Goal: Task Accomplishment & Management: Manage account settings

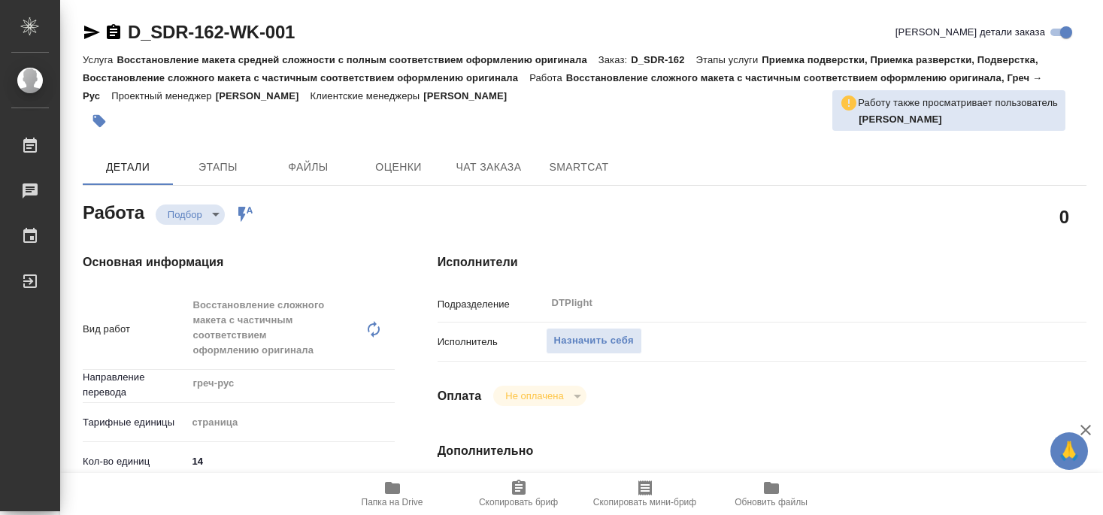
click at [616, 332] on span "Назначить себя" at bounding box center [594, 340] width 80 height 17
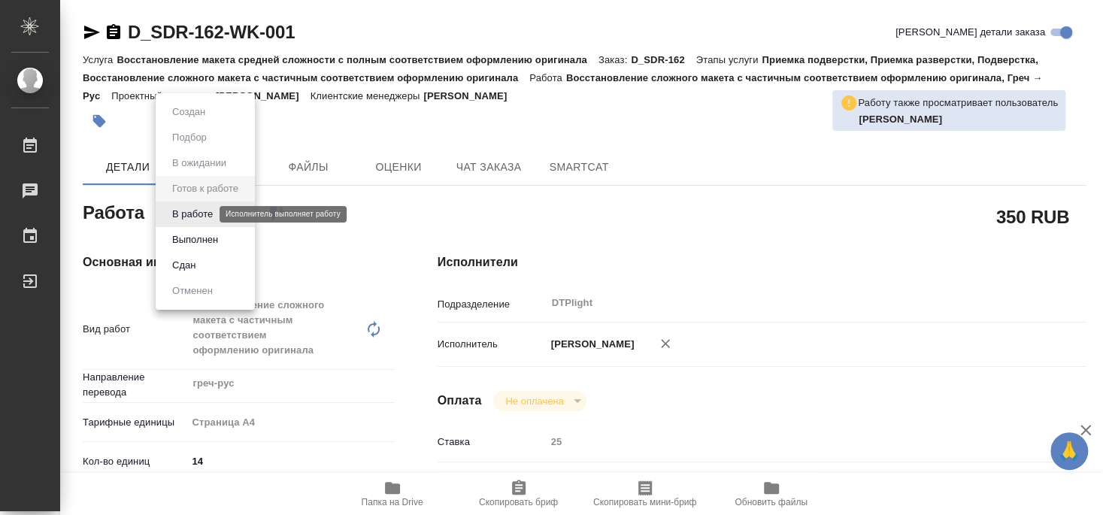
click at [198, 220] on button "В работе" at bounding box center [193, 214] width 50 height 17
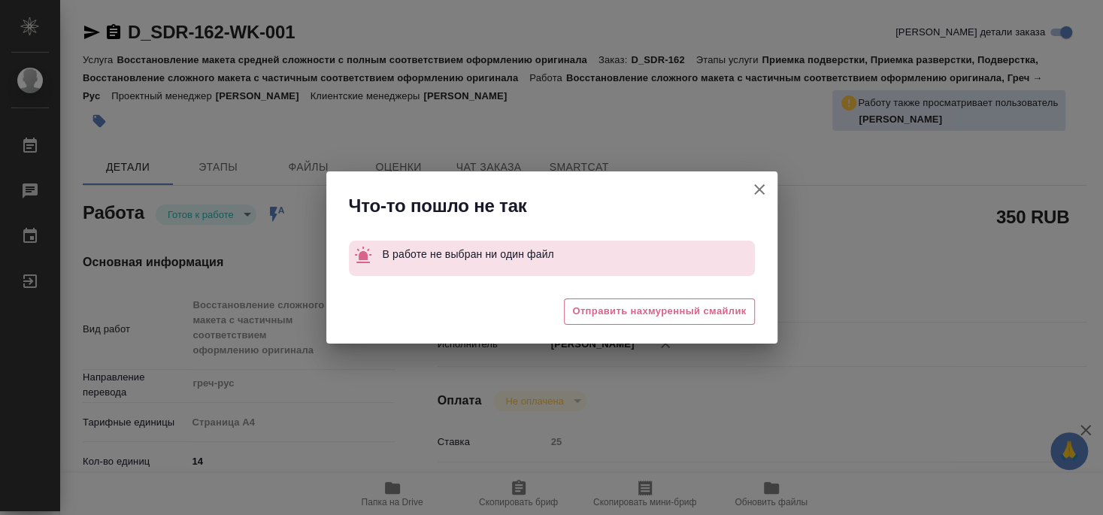
type textarea "x"
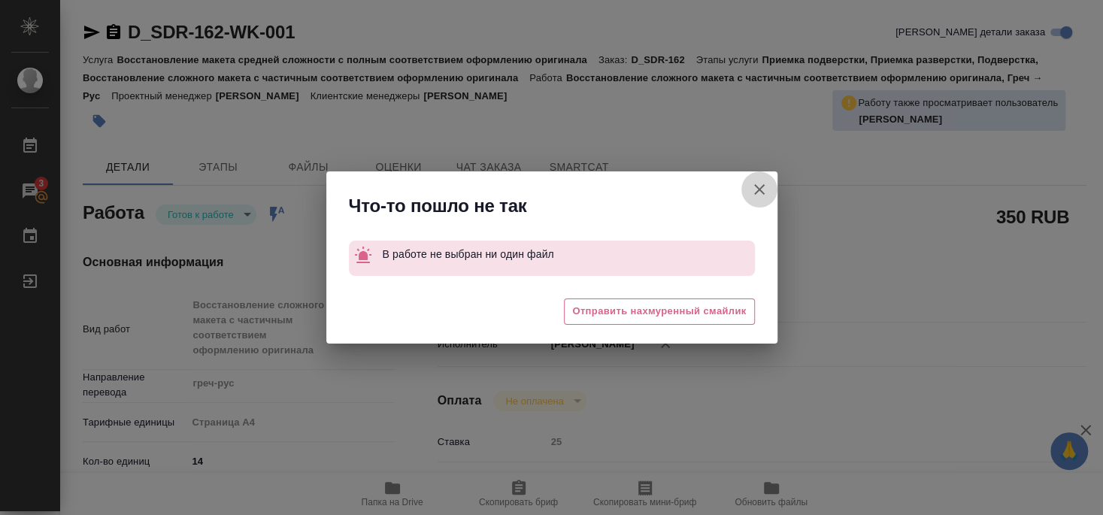
click at [757, 191] on icon "button" at bounding box center [759, 189] width 11 height 11
type textarea "x"
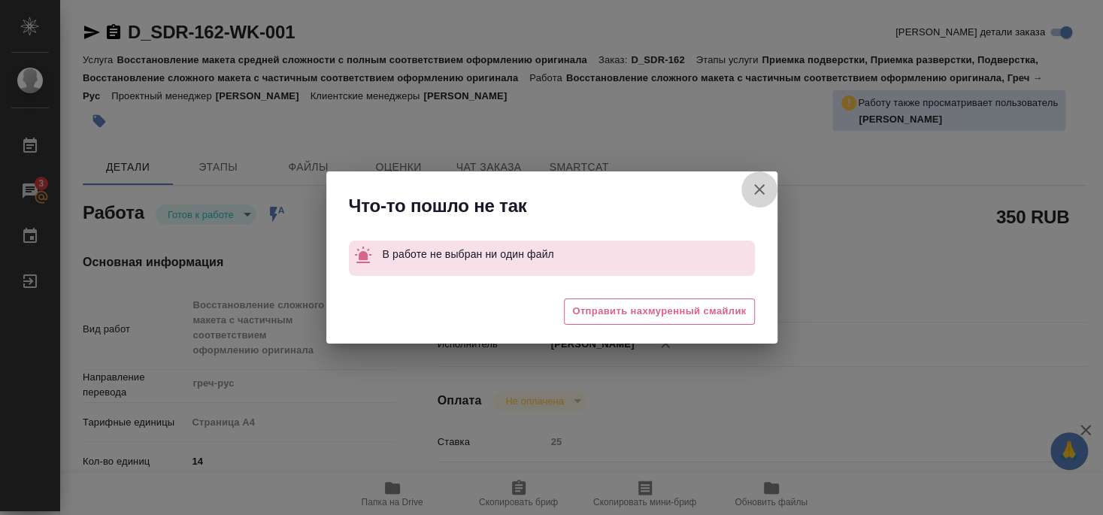
type textarea "x"
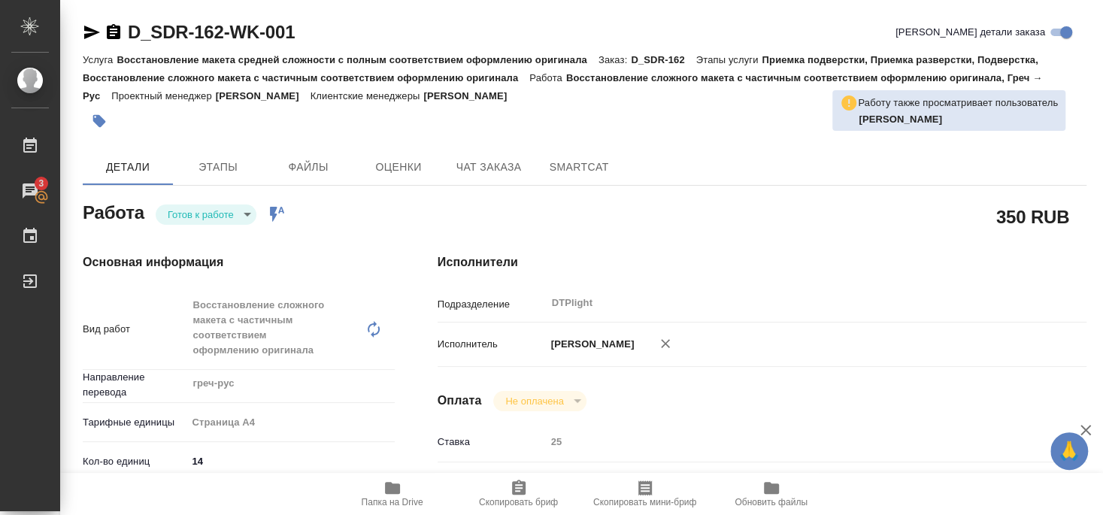
type textarea "x"
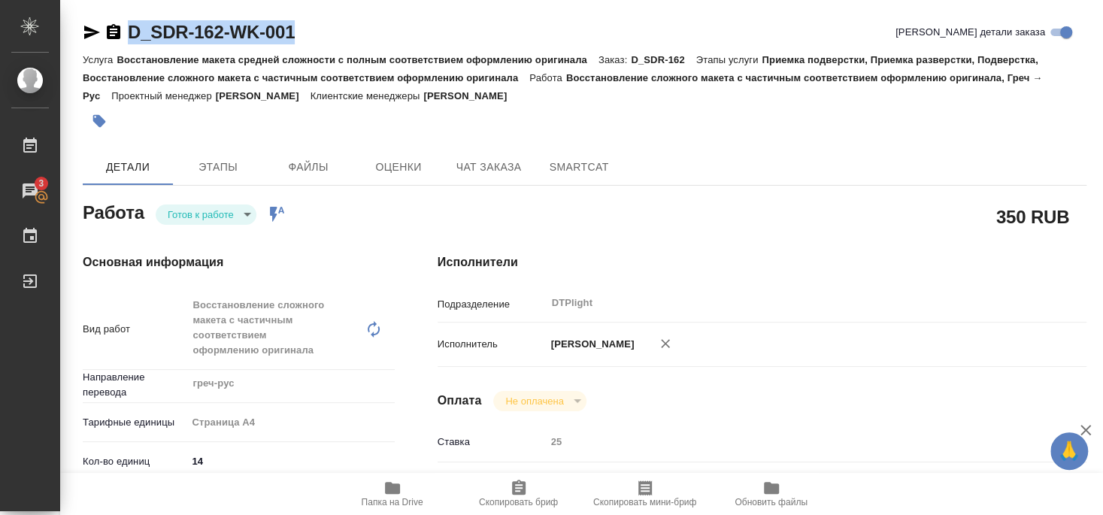
drag, startPoint x: 194, startPoint y: 41, endPoint x: 319, endPoint y: 38, distance: 124.8
click at [319, 38] on div "D_SDR-162-WK-001 Кратко детали заказа" at bounding box center [585, 35] width 1004 height 30
copy div "D_SDR-162-WK-001"
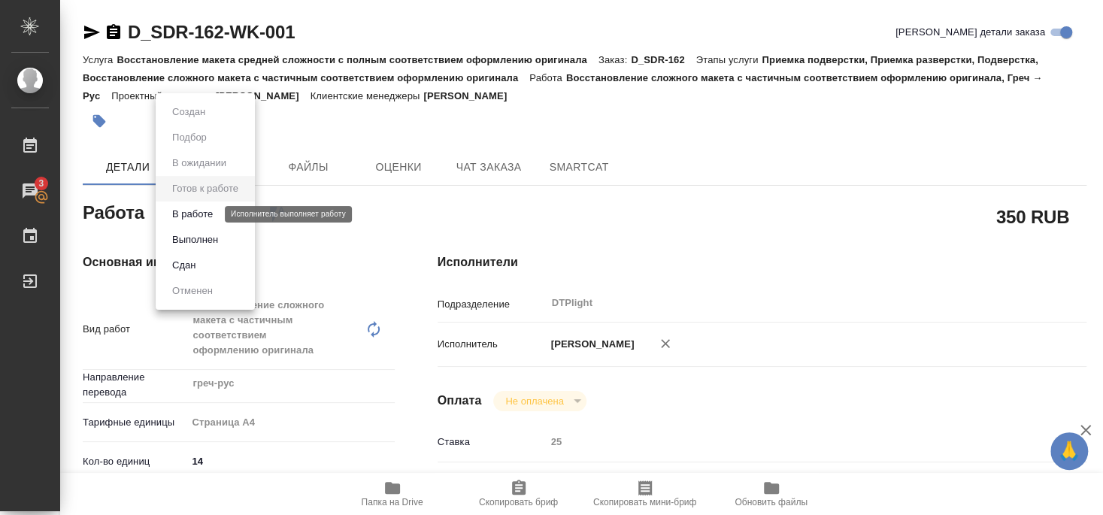
click at [197, 210] on button "В работе" at bounding box center [193, 214] width 50 height 17
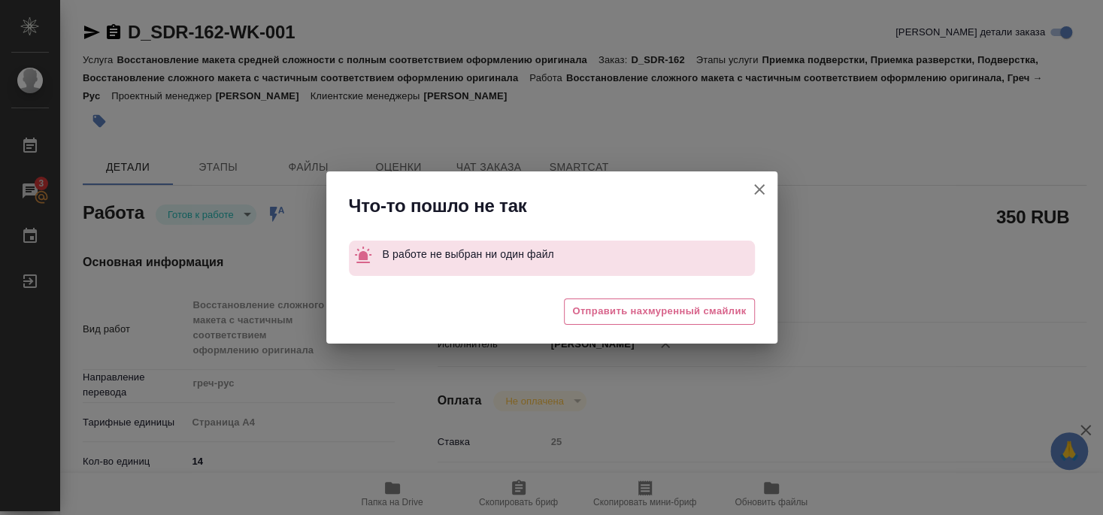
type textarea "x"
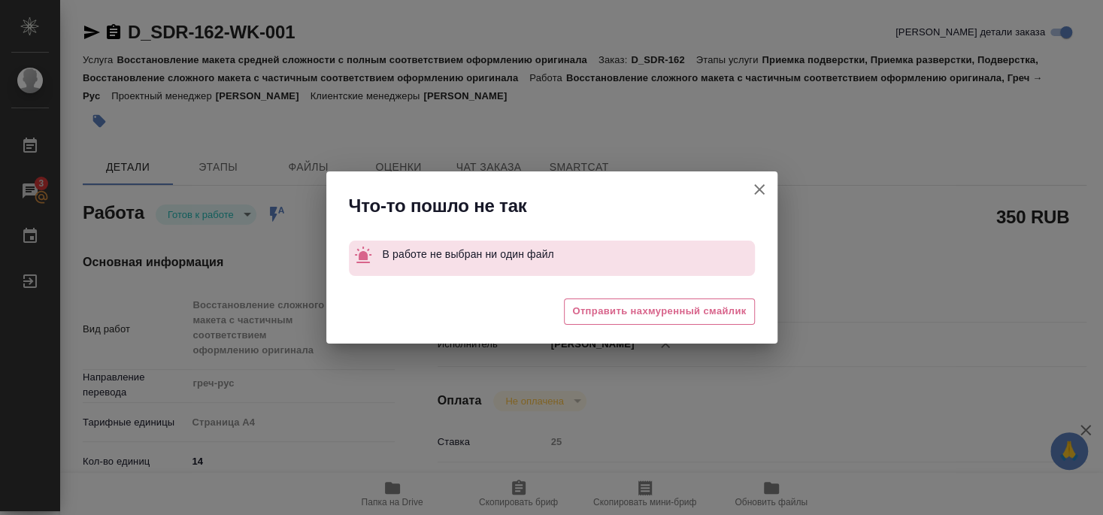
click at [758, 186] on icon "button" at bounding box center [759, 189] width 18 height 18
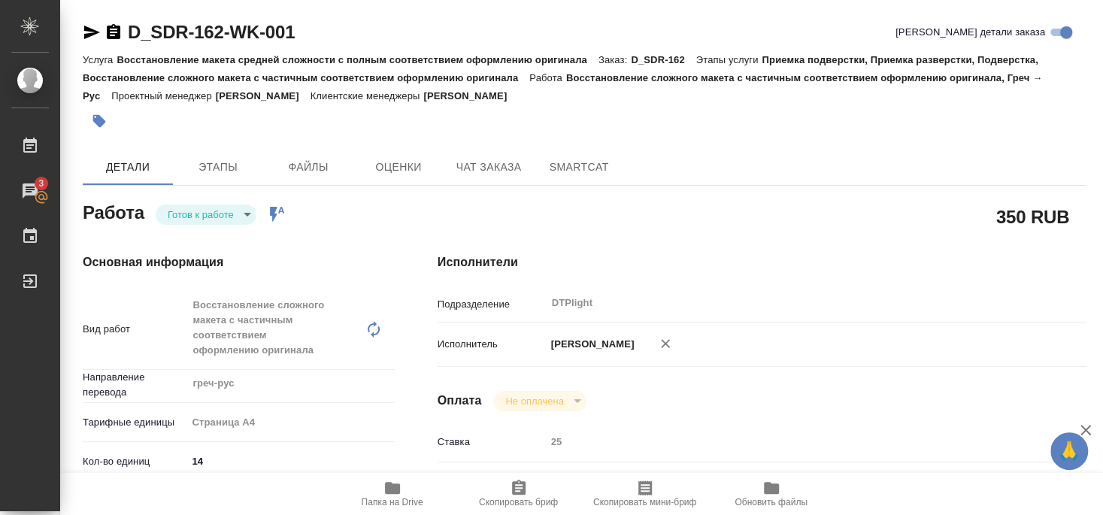
type textarea "x"
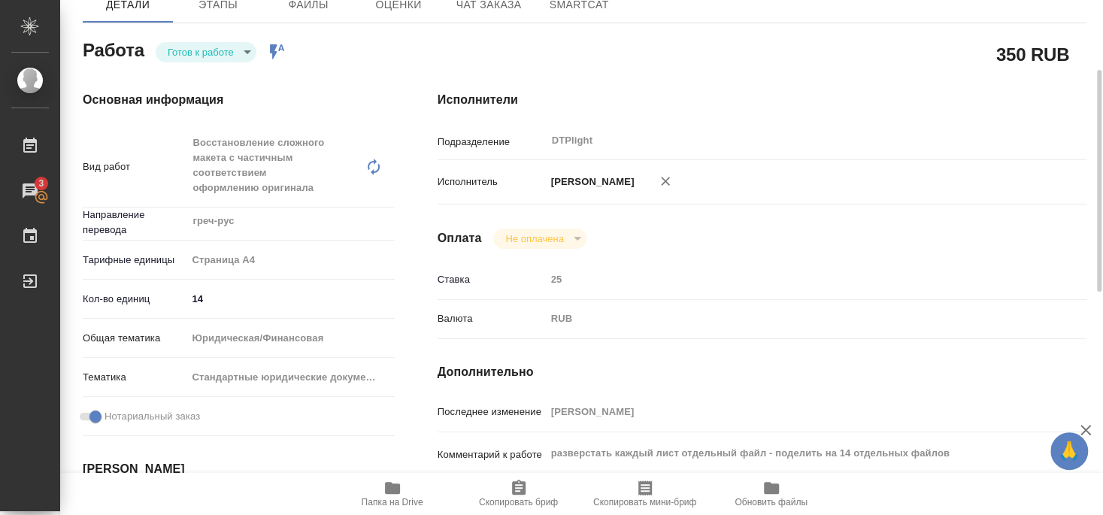
scroll to position [244, 0]
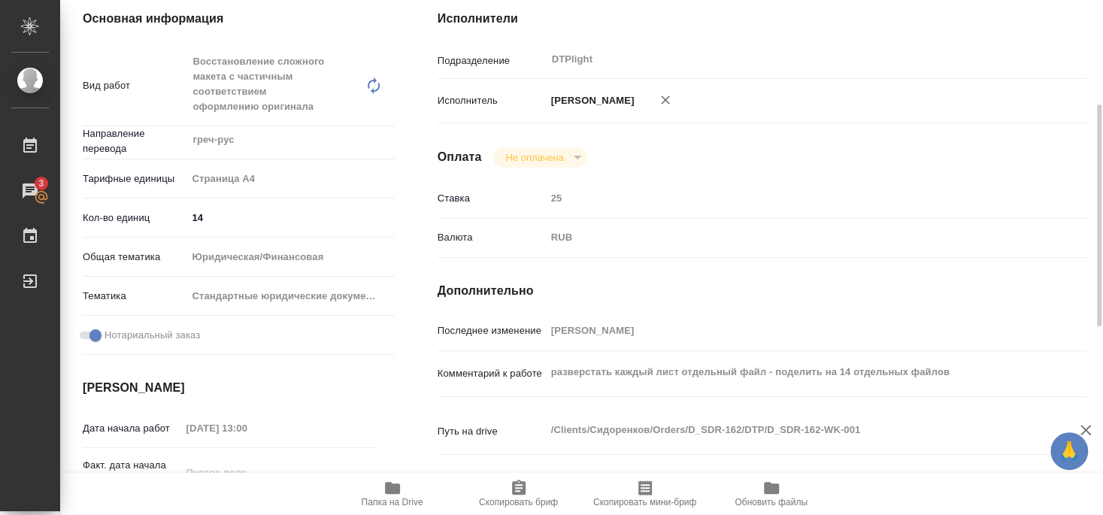
type textarea "x"
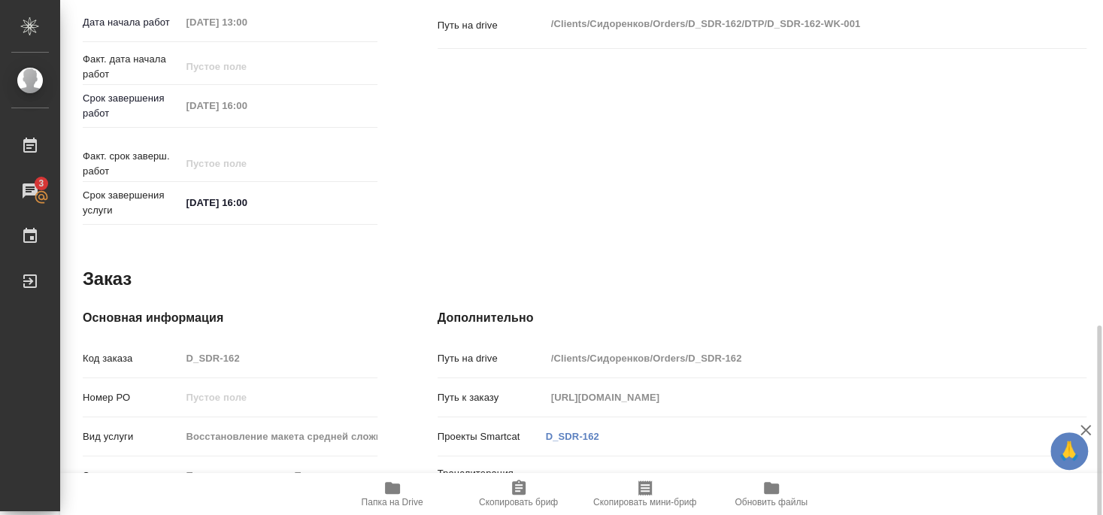
scroll to position [682, 0]
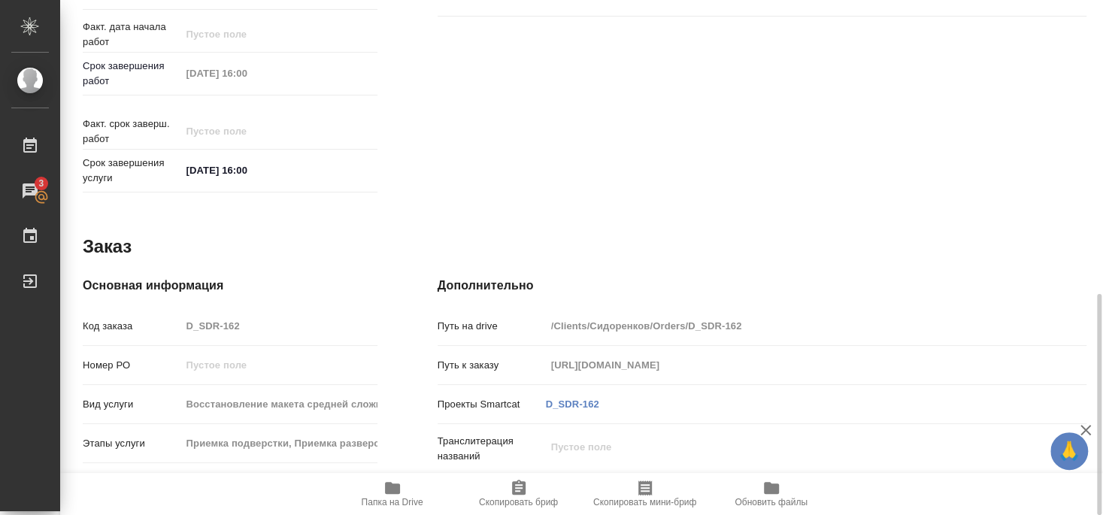
click at [399, 495] on icon "button" at bounding box center [392, 488] width 18 height 18
click at [400, 498] on span "Папка на Drive" at bounding box center [393, 502] width 62 height 11
type textarea "x"
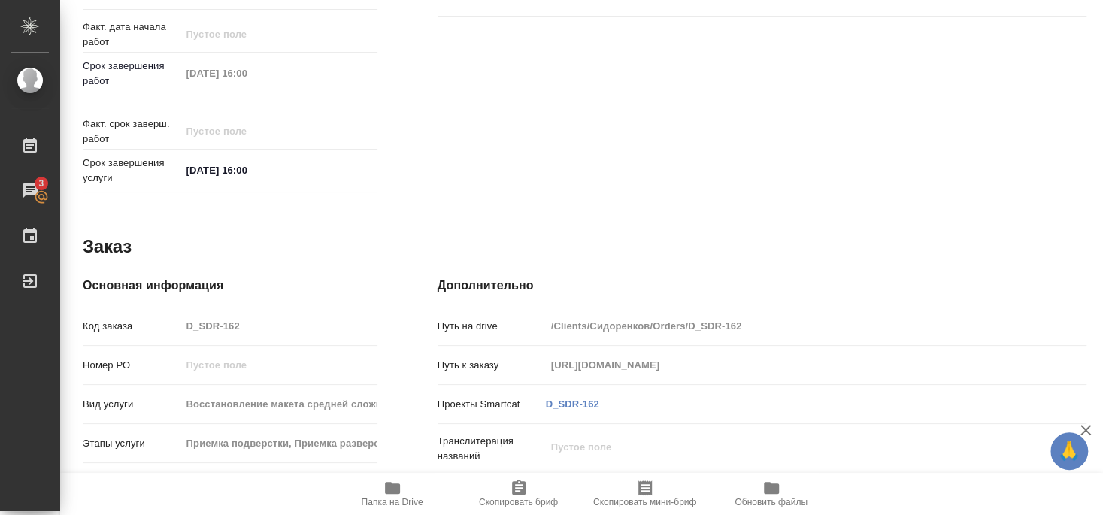
type textarea "x"
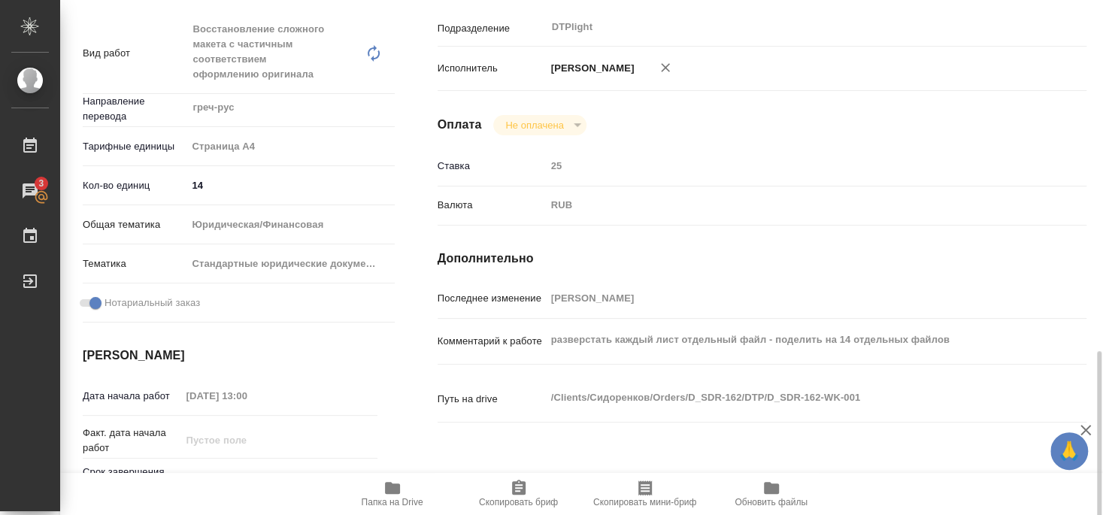
scroll to position [438, 0]
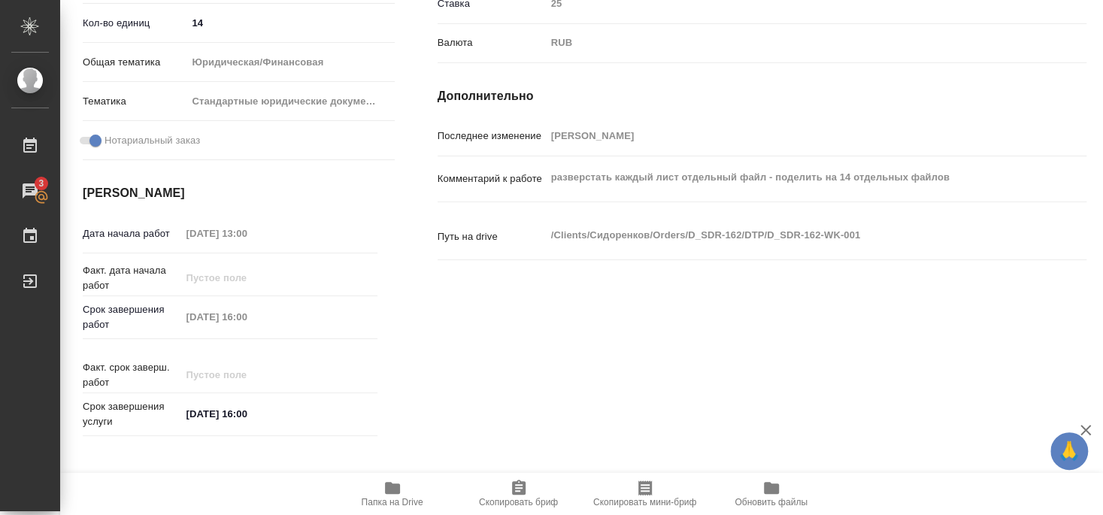
type textarea "x"
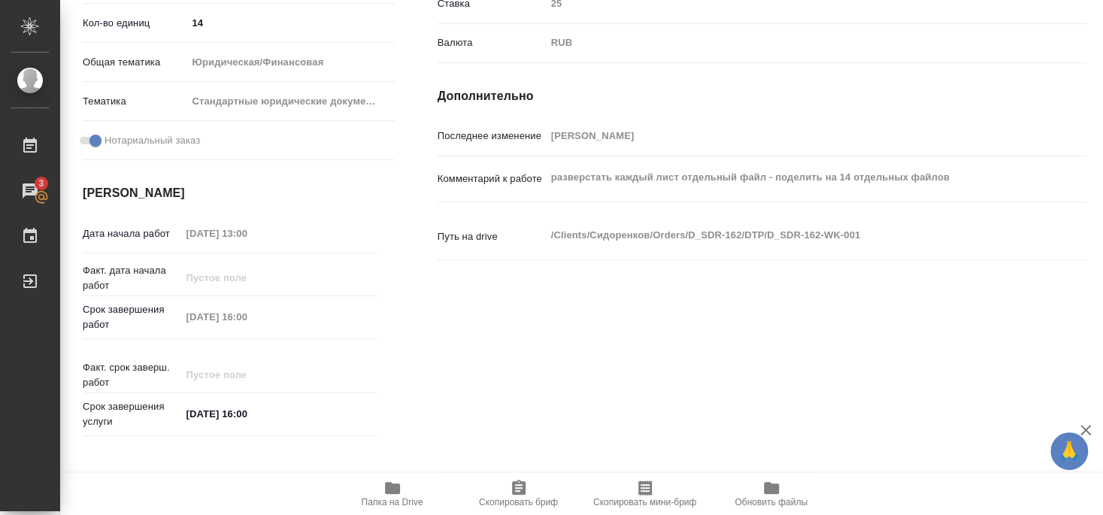
scroll to position [0, 0]
